Goal: Use online tool/utility: Utilize a website feature to perform a specific function

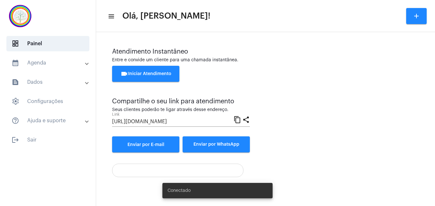
click at [182, 125] on div "[URL][DOMAIN_NAME] Link" at bounding box center [172, 119] width 121 height 14
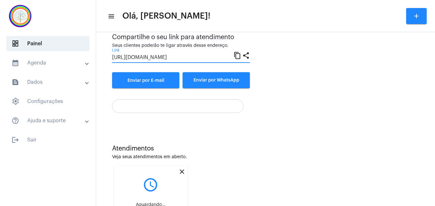
scroll to position [116, 0]
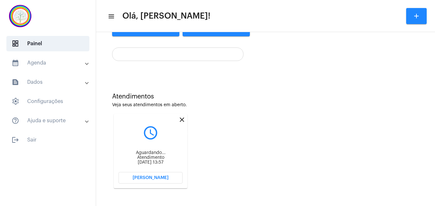
click at [182, 117] on mat-icon "close" at bounding box center [182, 120] width 8 height 8
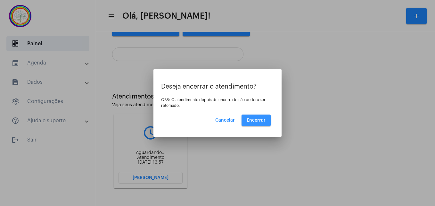
click at [261, 118] on span "Encerrar" at bounding box center [256, 120] width 19 height 4
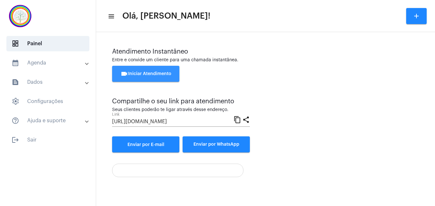
click at [143, 68] on button "videocam Iniciar Atendimento" at bounding box center [145, 74] width 67 height 16
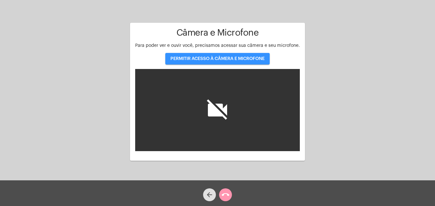
click at [188, 57] on span "PERMITIR ACESSO À CÂMERA E MICROFONE" at bounding box center [218, 58] width 94 height 4
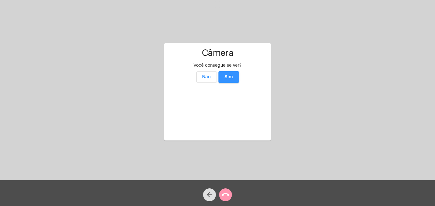
click at [232, 75] on span "Sim" at bounding box center [229, 77] width 8 height 4
